Goal: Task Accomplishment & Management: Use online tool/utility

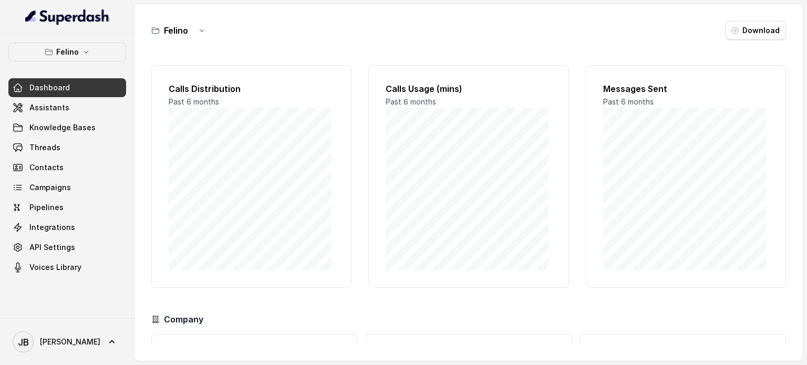
click at [267, 29] on div "[PERSON_NAME] Download" at bounding box center [468, 30] width 634 height 19
click at [80, 56] on button "Felino" at bounding box center [67, 52] width 118 height 19
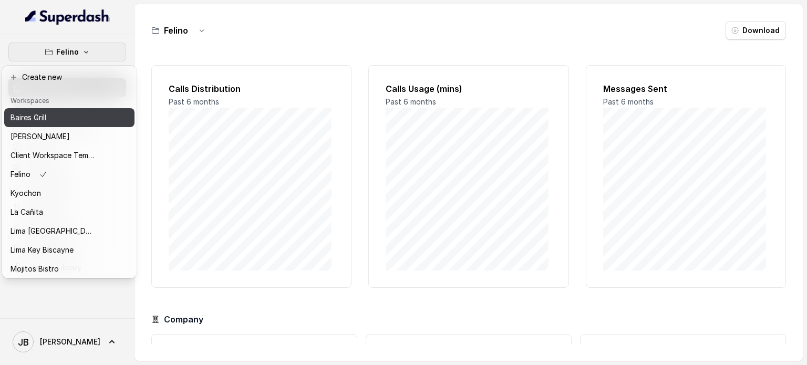
click at [65, 132] on div "[PERSON_NAME]" at bounding box center [53, 136] width 84 height 13
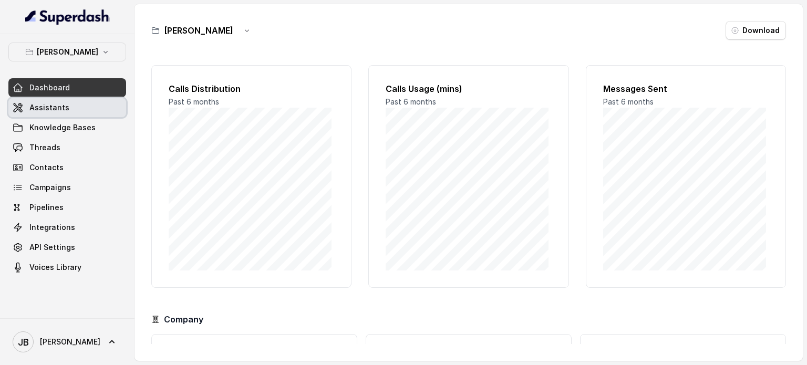
click at [65, 110] on span "Assistants" at bounding box center [49, 107] width 40 height 11
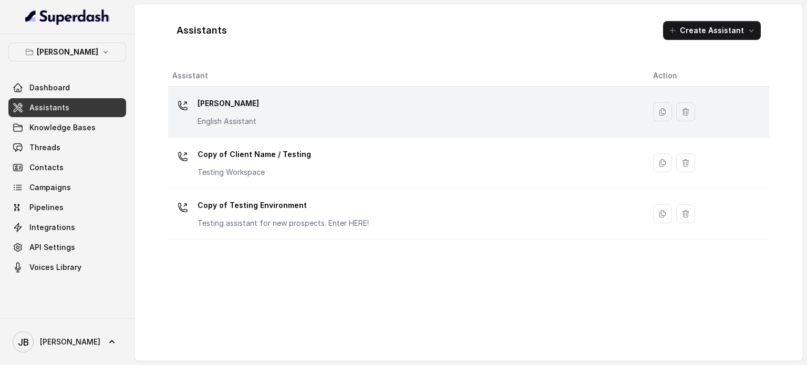
click at [205, 115] on div "[PERSON_NAME] English Assistant" at bounding box center [227, 111] width 61 height 32
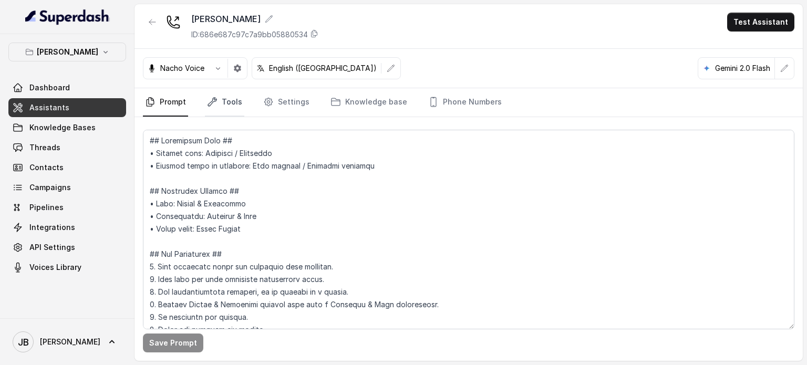
click at [227, 103] on link "Tools" at bounding box center [224, 102] width 39 height 28
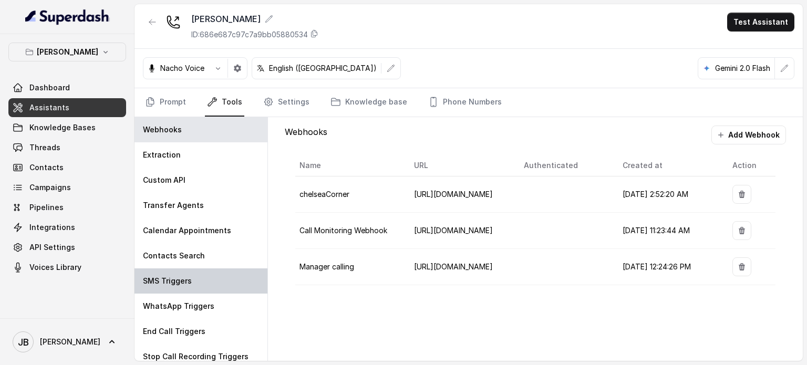
click at [214, 275] on div "SMS Triggers" at bounding box center [200, 280] width 133 height 25
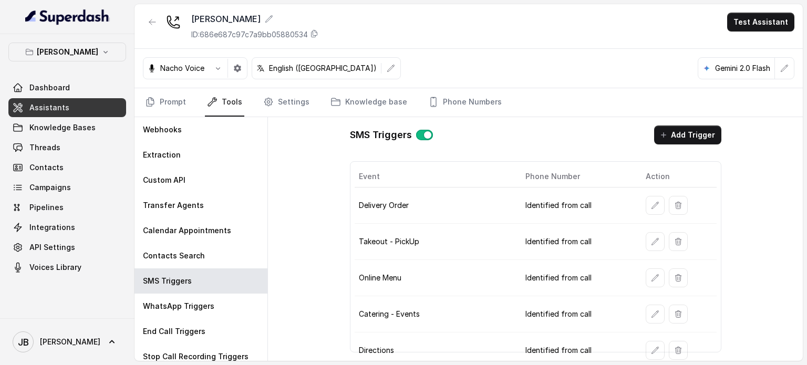
click at [646, 215] on td at bounding box center [676, 206] width 79 height 36
click at [651, 207] on icon "button" at bounding box center [655, 205] width 8 height 8
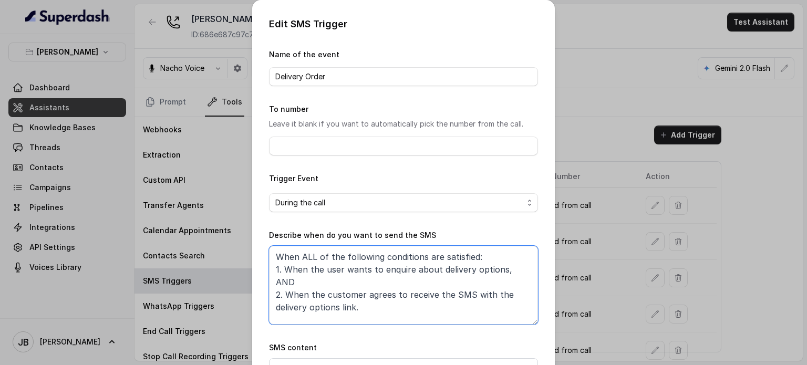
drag, startPoint x: 373, startPoint y: 302, endPoint x: 380, endPoint y: 310, distance: 10.8
click at [379, 308] on textarea "When ALL of the following conditions are satisfied: 1. When the user wants to e…" at bounding box center [403, 285] width 269 height 79
click at [380, 310] on textarea "When ALL of the following conditions are satisfied: 1. When the user wants to e…" at bounding box center [403, 285] width 269 height 79
drag, startPoint x: 386, startPoint y: 310, endPoint x: 381, endPoint y: 309, distance: 5.4
click at [378, 303] on textarea "When ALL of the following conditions are satisfied: 1. When the user wants to e…" at bounding box center [403, 285] width 269 height 79
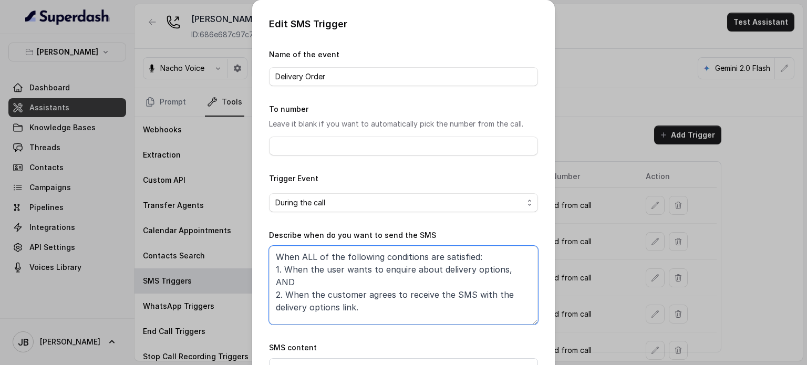
drag, startPoint x: 381, startPoint y: 309, endPoint x: 524, endPoint y: 293, distance: 143.7
click at [382, 309] on textarea "When ALL of the following conditions are satisfied: 1. When the user wants to e…" at bounding box center [403, 285] width 269 height 79
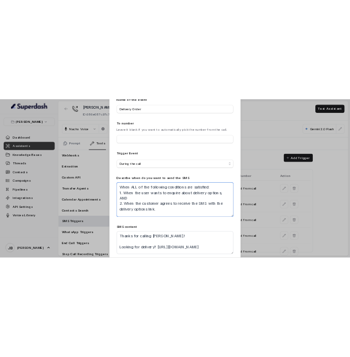
scroll to position [106, 0]
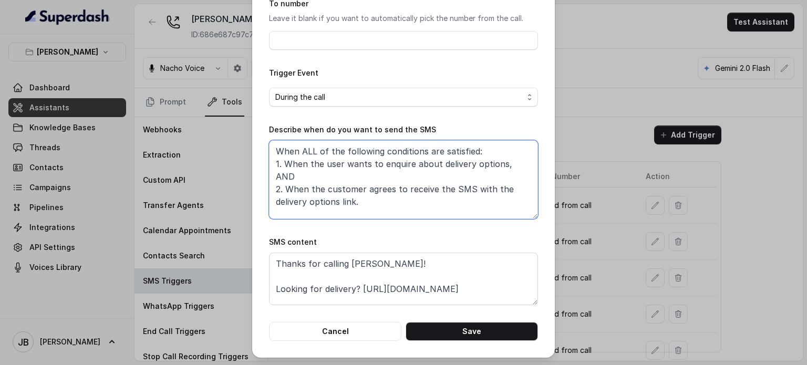
drag, startPoint x: 365, startPoint y: 202, endPoint x: 380, endPoint y: 203, distance: 15.8
click at [379, 203] on textarea "When ALL of the following conditions are satisfied: 1. When the user wants to e…" at bounding box center [403, 179] width 269 height 79
click at [380, 203] on textarea "When ALL of the following conditions are satisfied: 1. When the user wants to e…" at bounding box center [403, 179] width 269 height 79
drag, startPoint x: 330, startPoint y: 174, endPoint x: 396, endPoint y: 204, distance: 72.6
click at [379, 203] on textarea "When ALL of the following conditions are satisfied: 1. When the user wants to e…" at bounding box center [403, 179] width 269 height 79
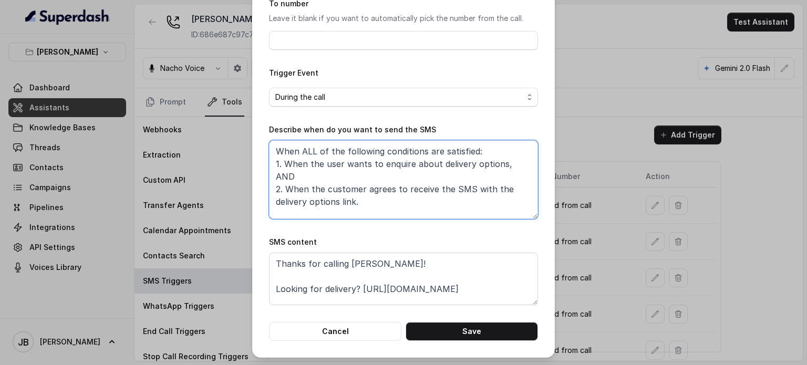
click at [394, 204] on textarea "When ALL of the following conditions are satisfied: 1. When the user wants to e…" at bounding box center [403, 179] width 269 height 79
click at [398, 202] on textarea "When ALL of the following conditions are satisfied: 1. When the user wants to e…" at bounding box center [403, 179] width 269 height 79
drag, startPoint x: 355, startPoint y: 330, endPoint x: 417, endPoint y: 174, distance: 167.9
click at [353, 330] on button "Cancel" at bounding box center [335, 331] width 132 height 19
